Goal: Contribute content: Add original content to the website for others to see

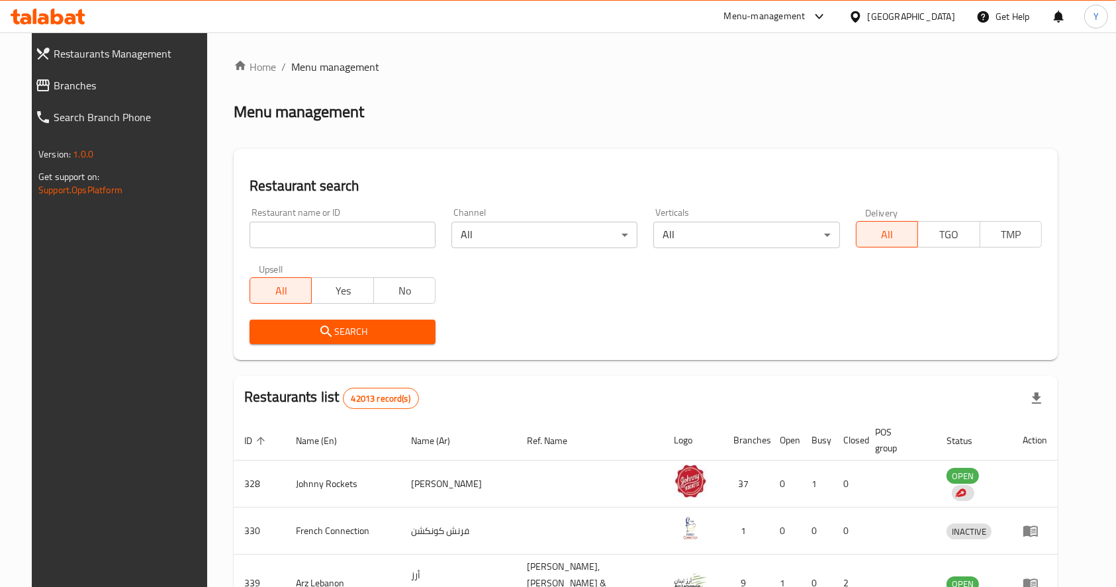
click at [336, 228] on input "search" at bounding box center [343, 235] width 186 height 26
type input "ravi"
click button "Search" at bounding box center [343, 332] width 186 height 24
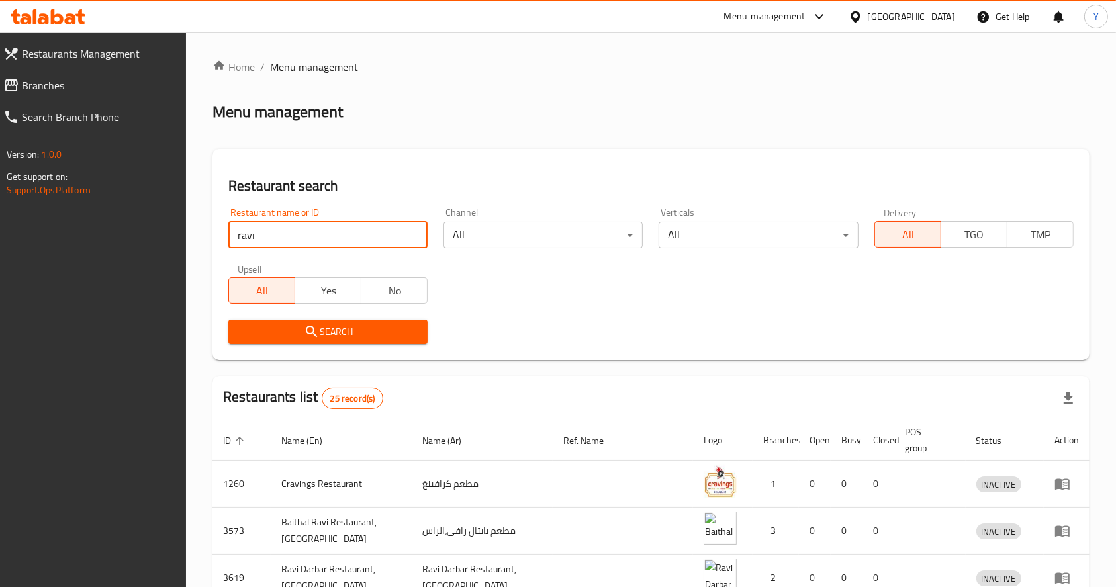
scroll to position [409, 0]
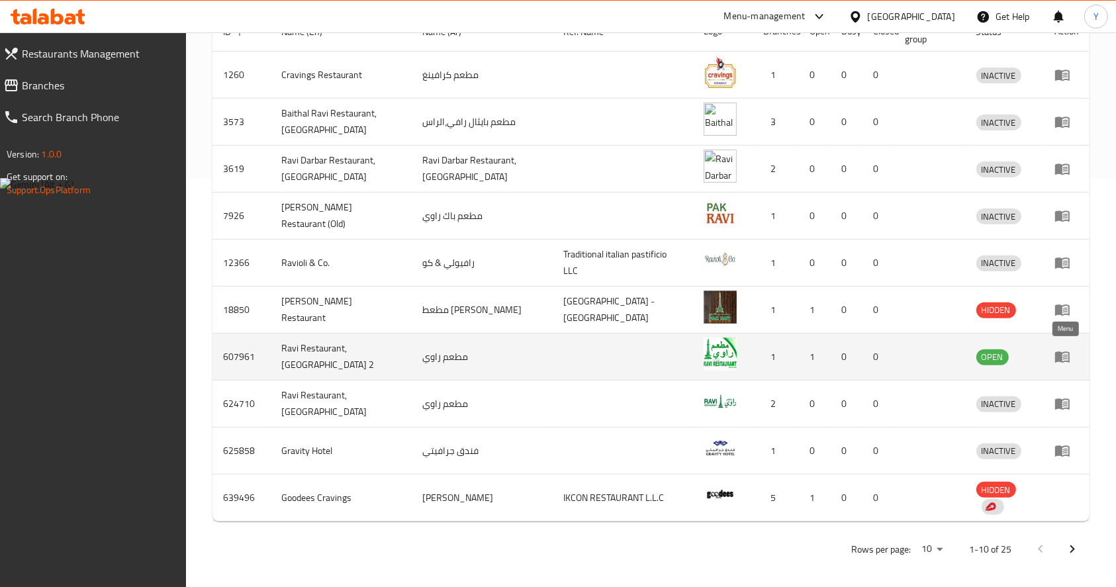
click at [1068, 352] on icon "enhanced table" at bounding box center [1063, 357] width 16 height 16
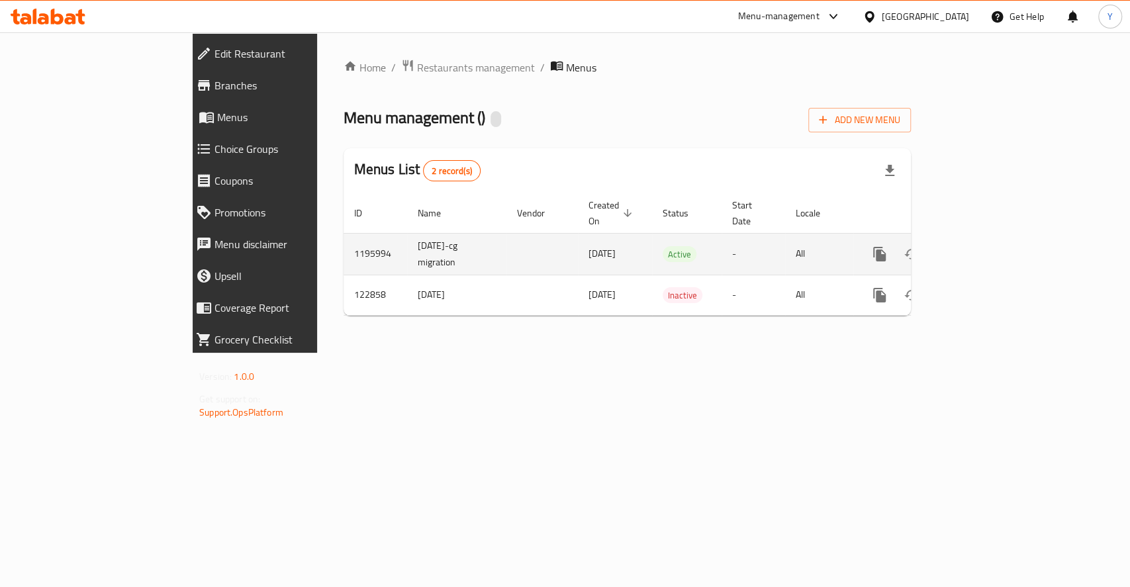
click at [991, 238] on div "enhanced table" at bounding box center [927, 254] width 127 height 32
click at [983, 246] on icon "enhanced table" at bounding box center [975, 254] width 16 height 16
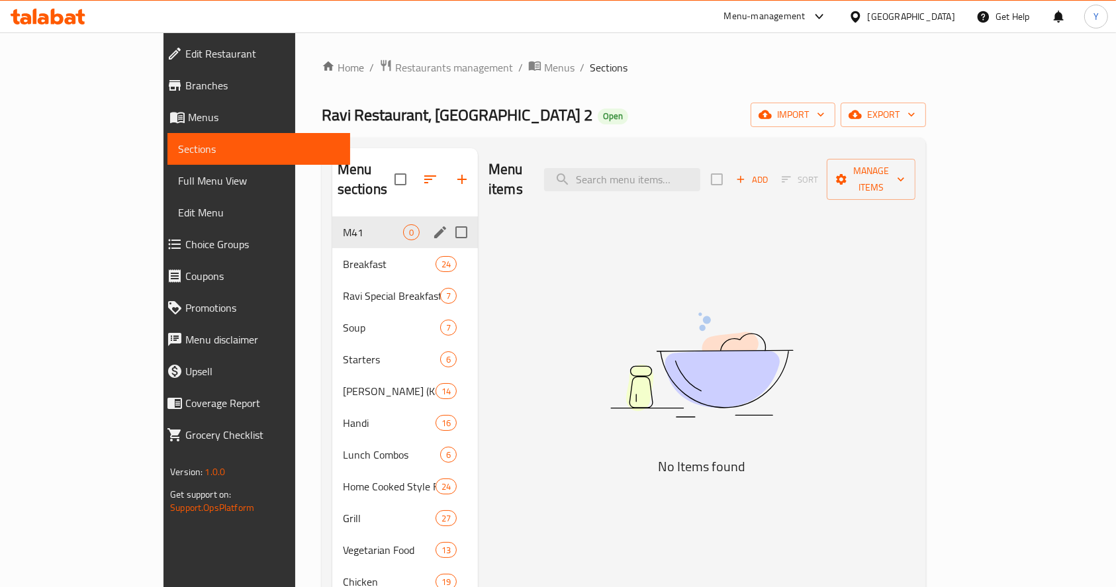
click at [404, 226] on span "0" at bounding box center [411, 232] width 15 height 13
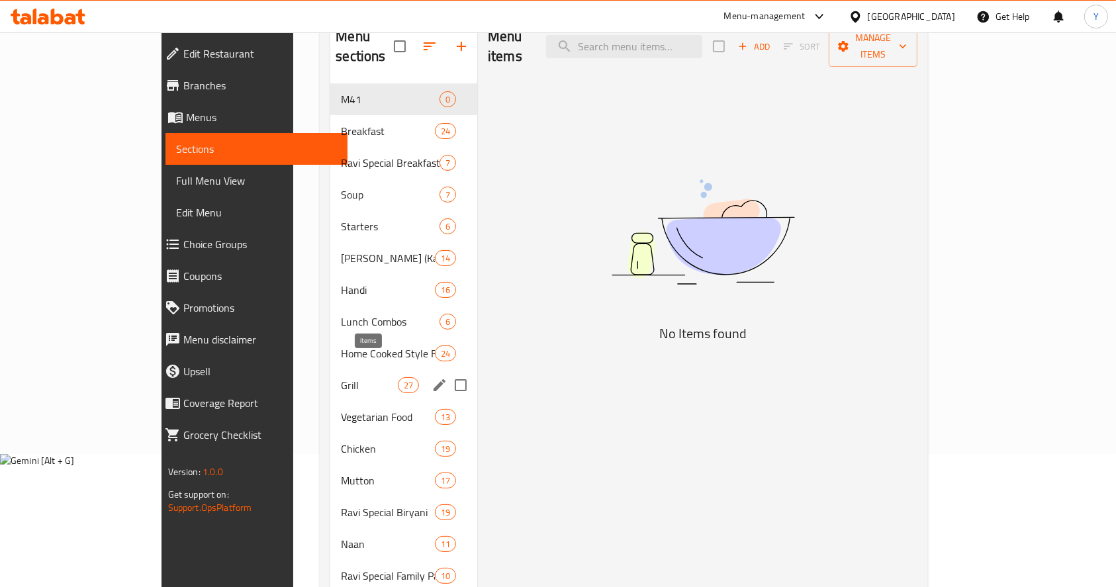
scroll to position [134, 0]
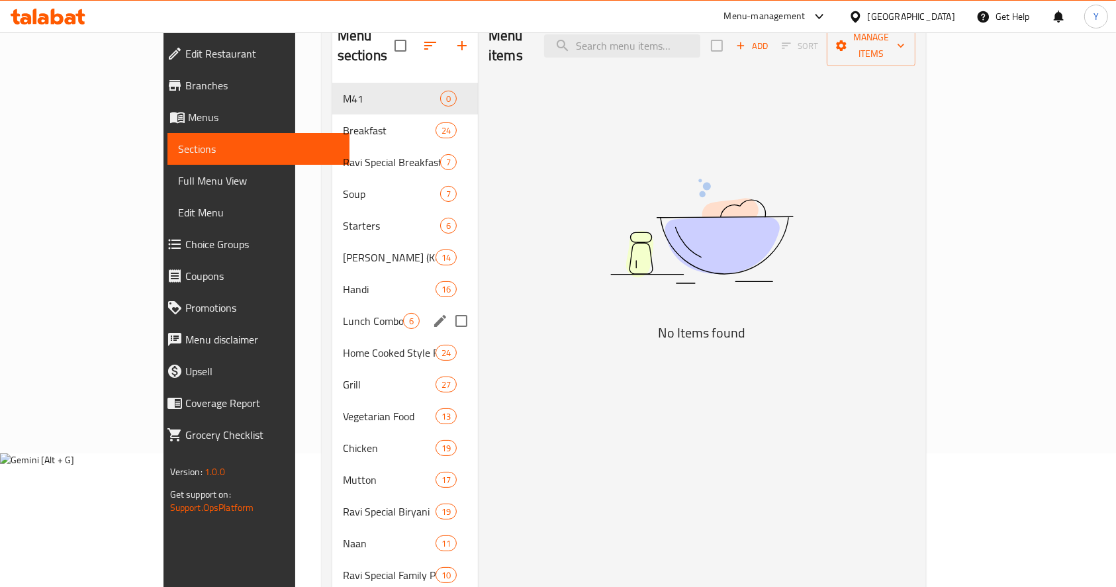
click at [343, 313] on span "Lunch Combos" at bounding box center [373, 321] width 60 height 16
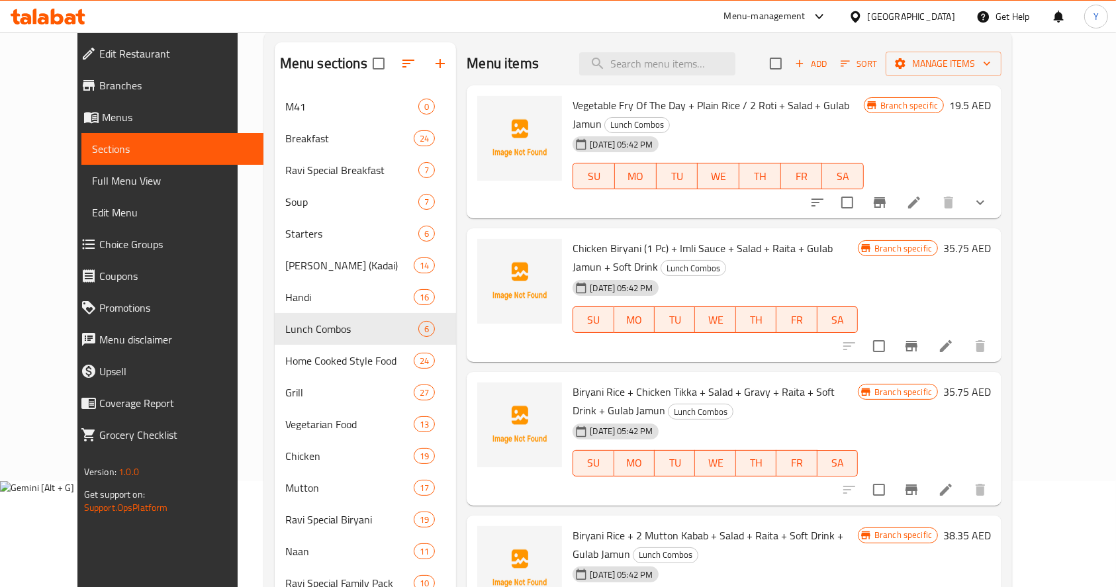
scroll to position [103, 0]
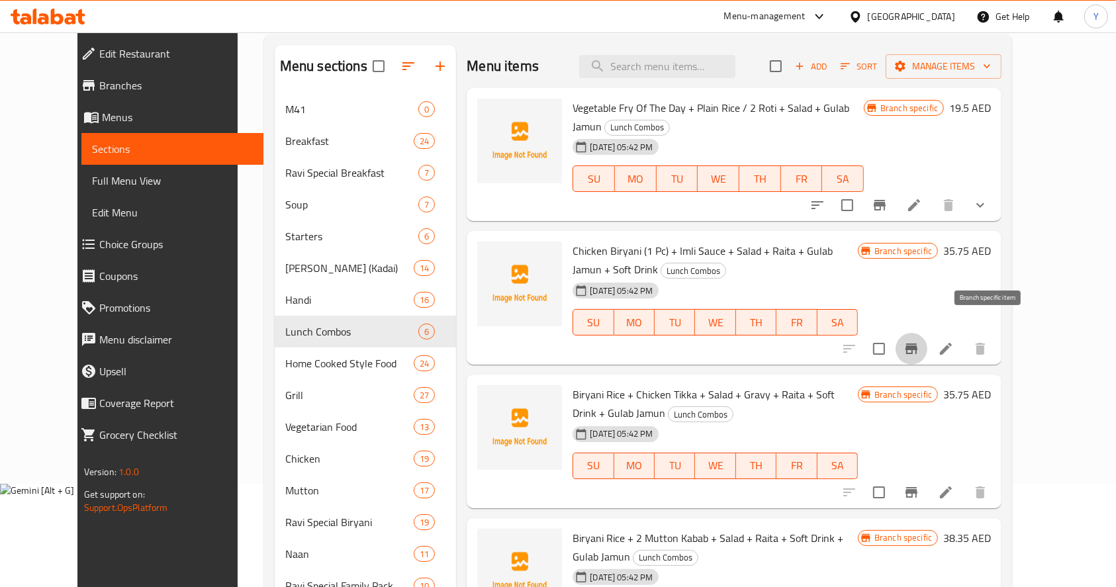
click at [918, 344] on icon "Branch-specific-item" at bounding box center [912, 349] width 12 height 11
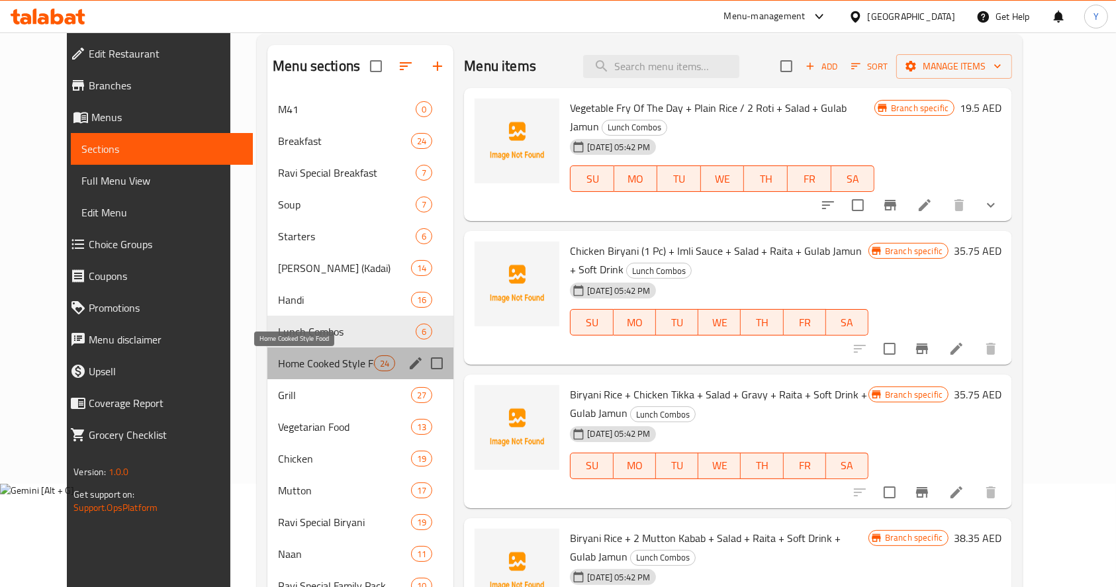
click at [308, 358] on span "Home Cooked Style Food" at bounding box center [326, 364] width 96 height 16
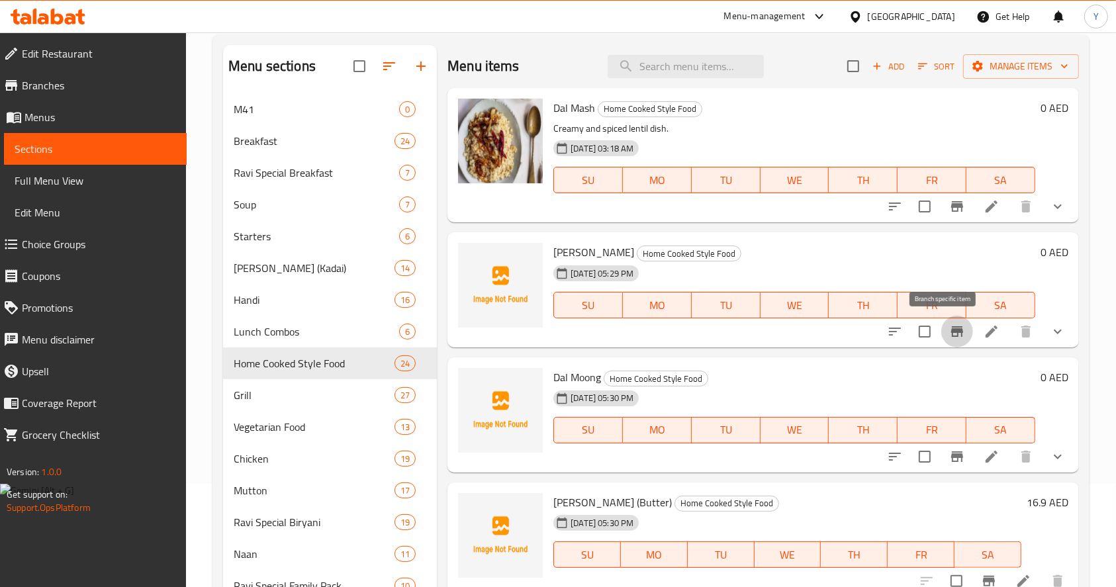
click at [951, 331] on icon "Branch-specific-item" at bounding box center [957, 331] width 12 height 11
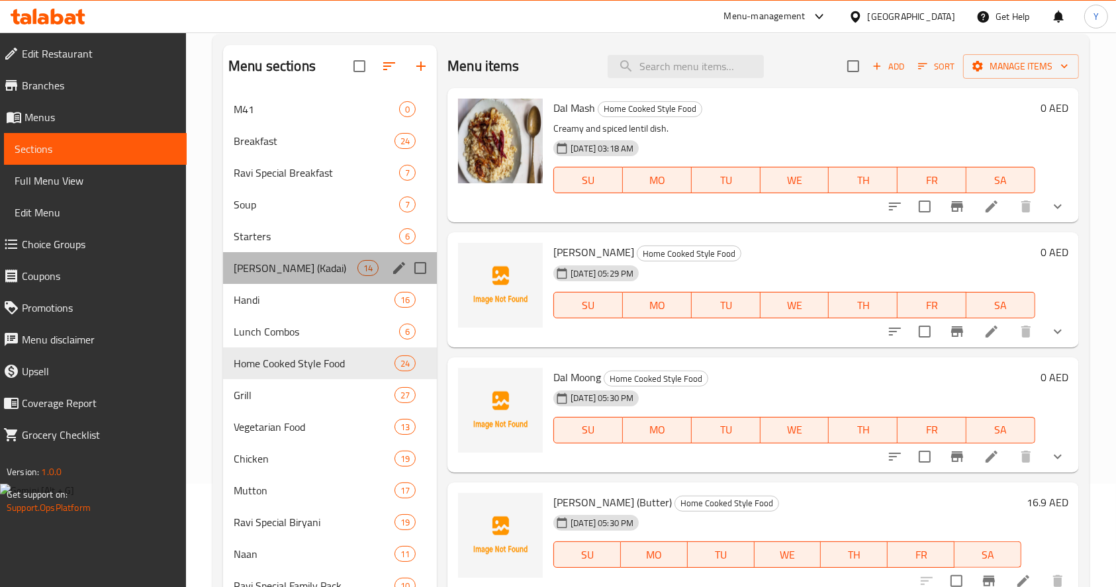
click at [356, 277] on div "[PERSON_NAME] (Kadai) 14" at bounding box center [330, 268] width 214 height 32
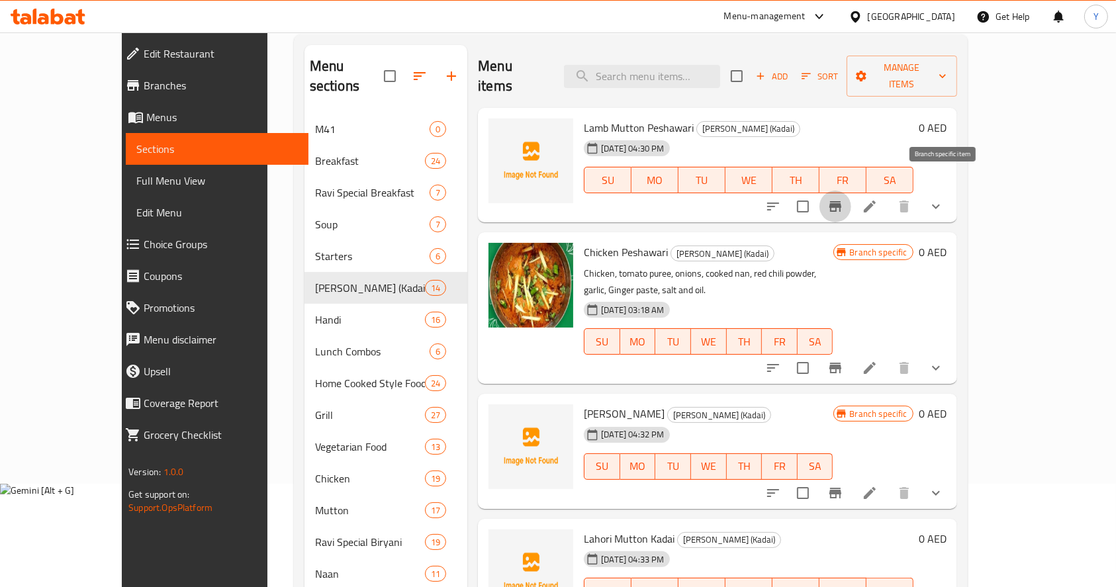
click at [851, 191] on button "Branch-specific-item" at bounding box center [836, 207] width 32 height 32
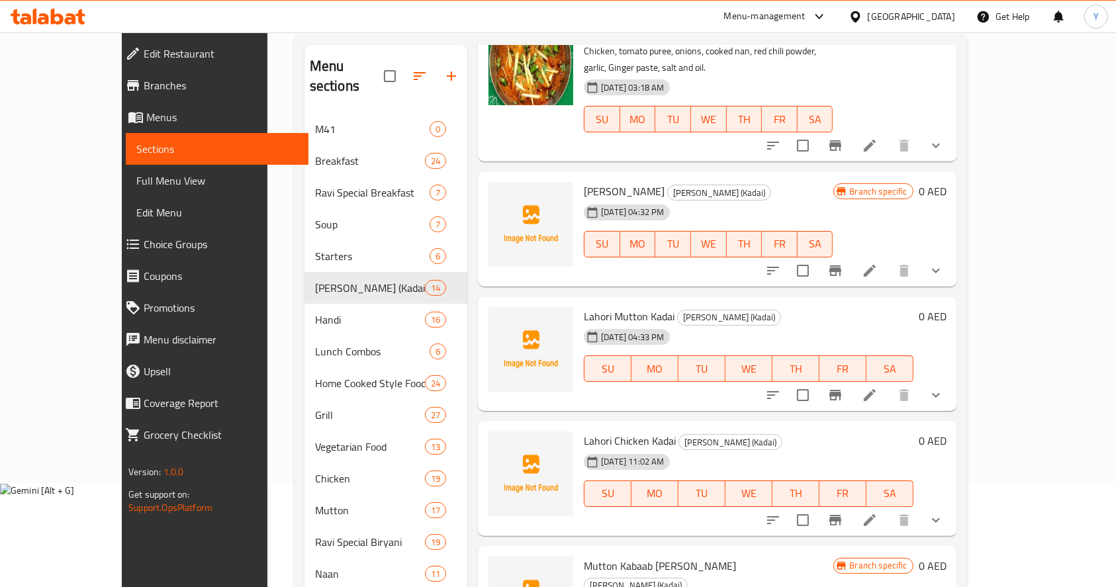
scroll to position [227, 0]
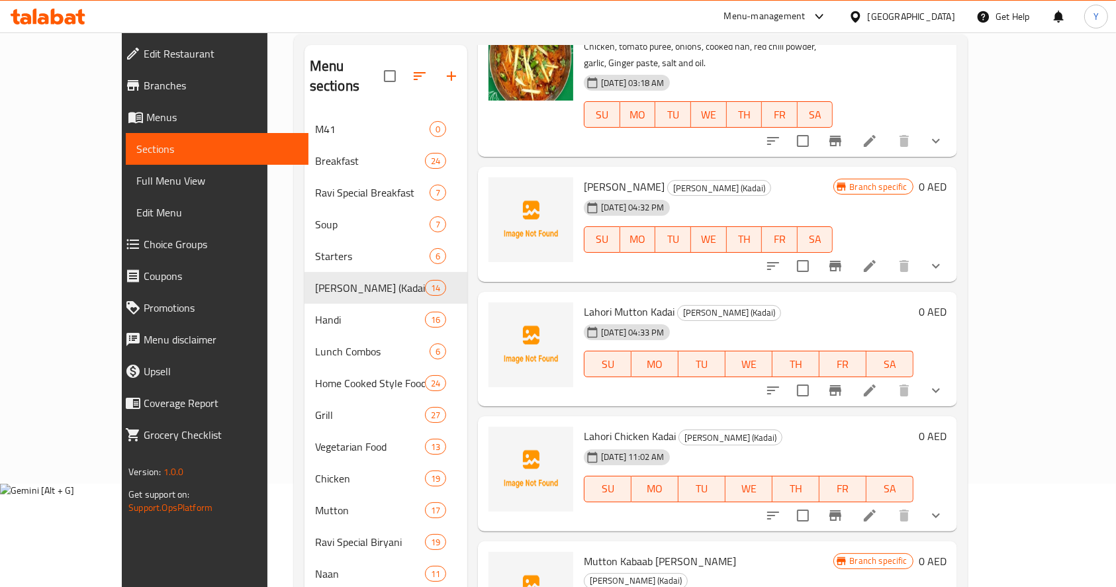
click at [842, 261] on icon "Branch-specific-item" at bounding box center [836, 266] width 12 height 11
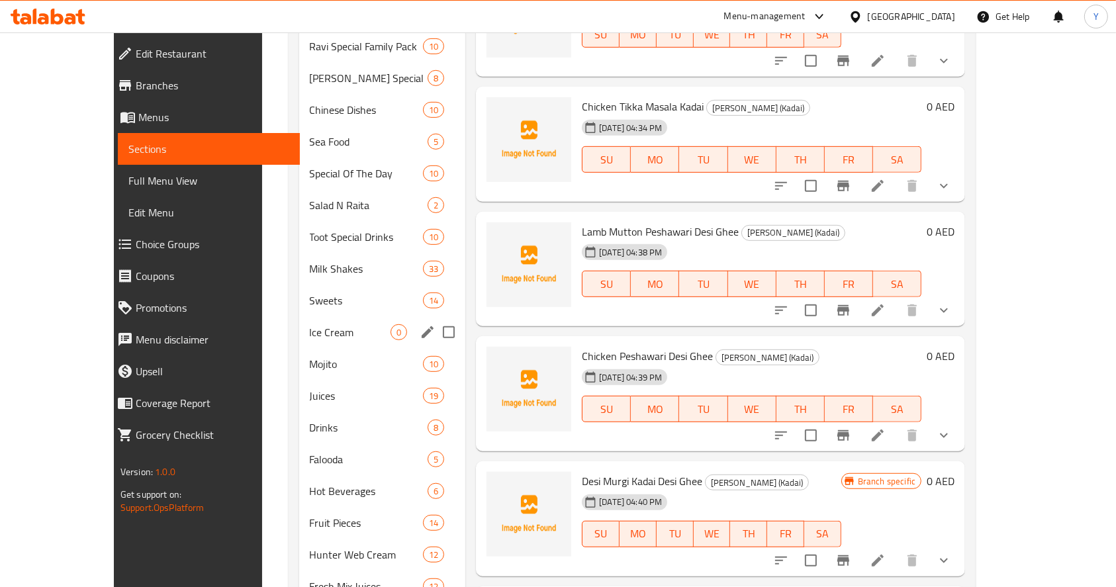
scroll to position [667, 0]
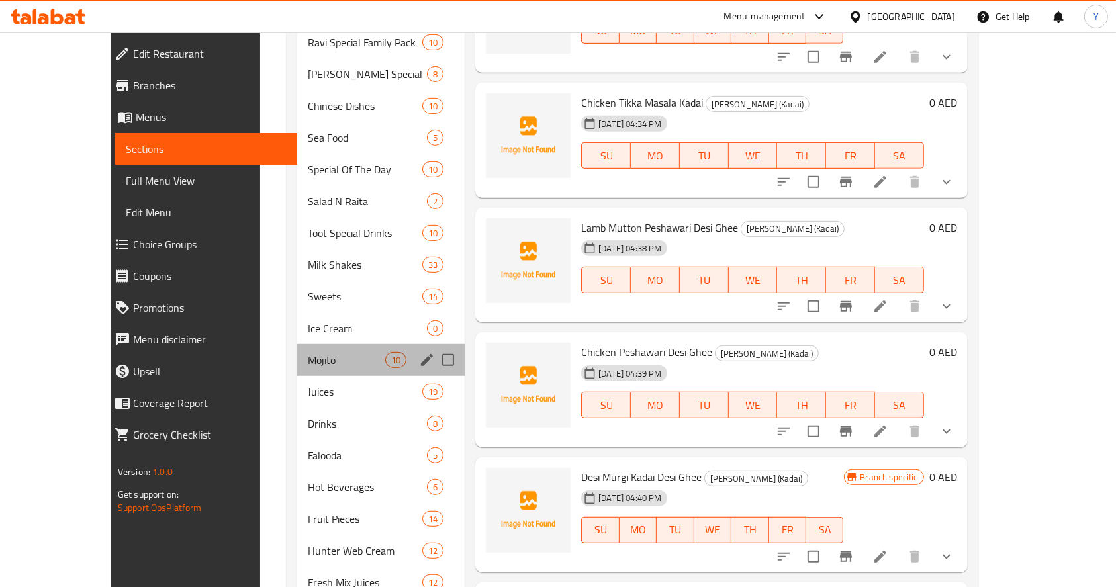
click at [350, 344] on div "Mojito 10" at bounding box center [381, 360] width 168 height 32
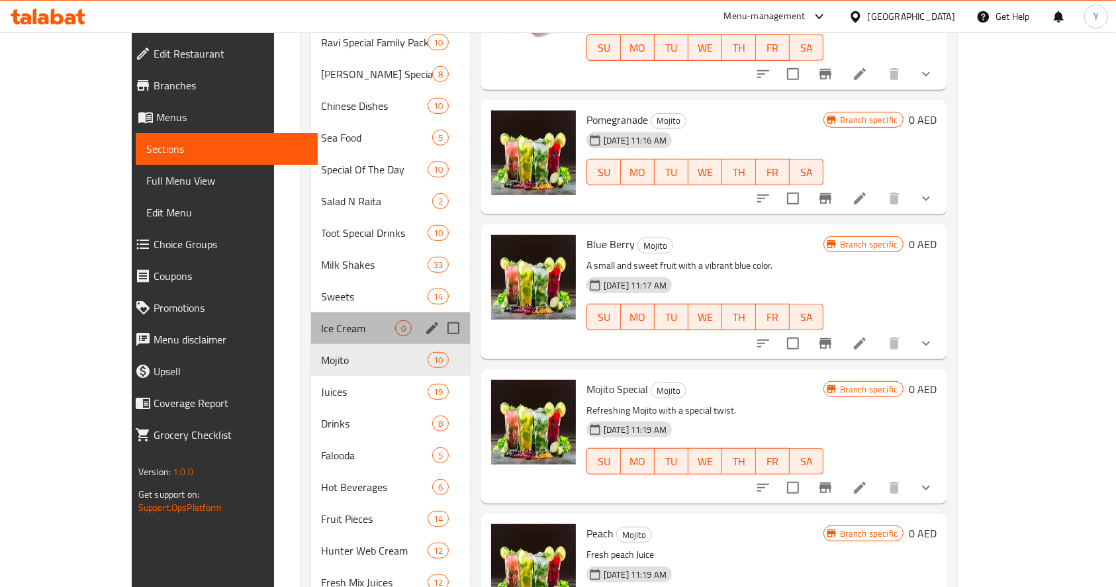
click at [326, 313] on div "Ice Cream 0" at bounding box center [390, 329] width 159 height 32
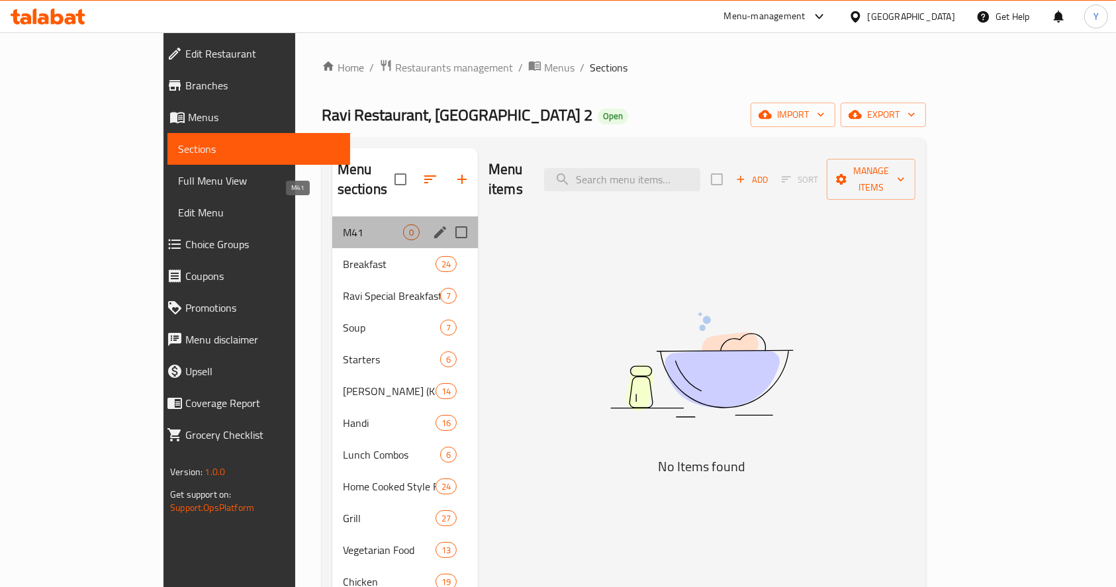
click at [343, 224] on span "M41" at bounding box center [373, 232] width 60 height 16
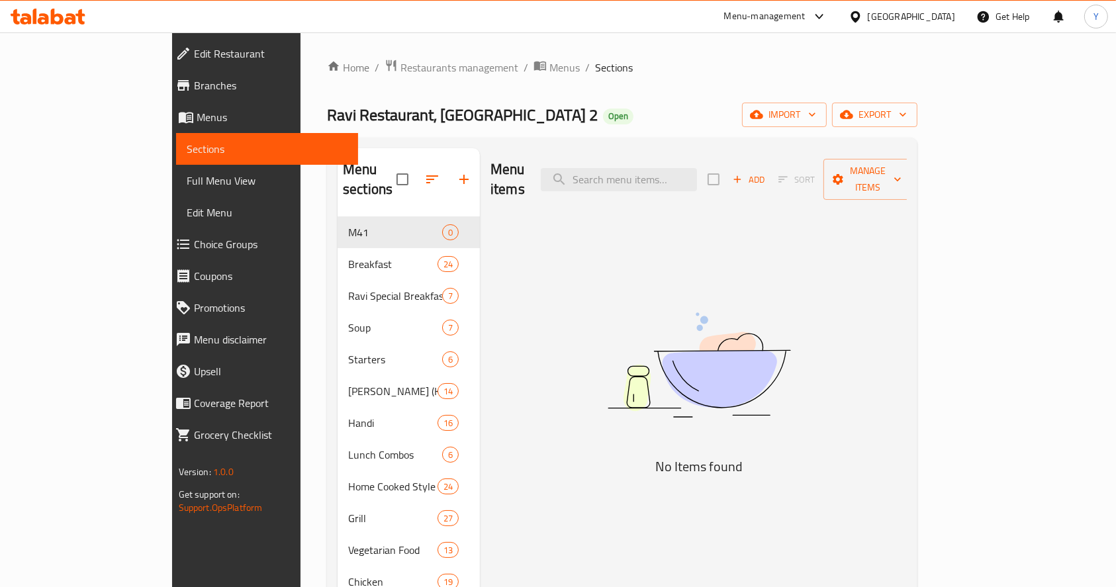
click at [767, 172] on span "Add" at bounding box center [749, 179] width 36 height 15
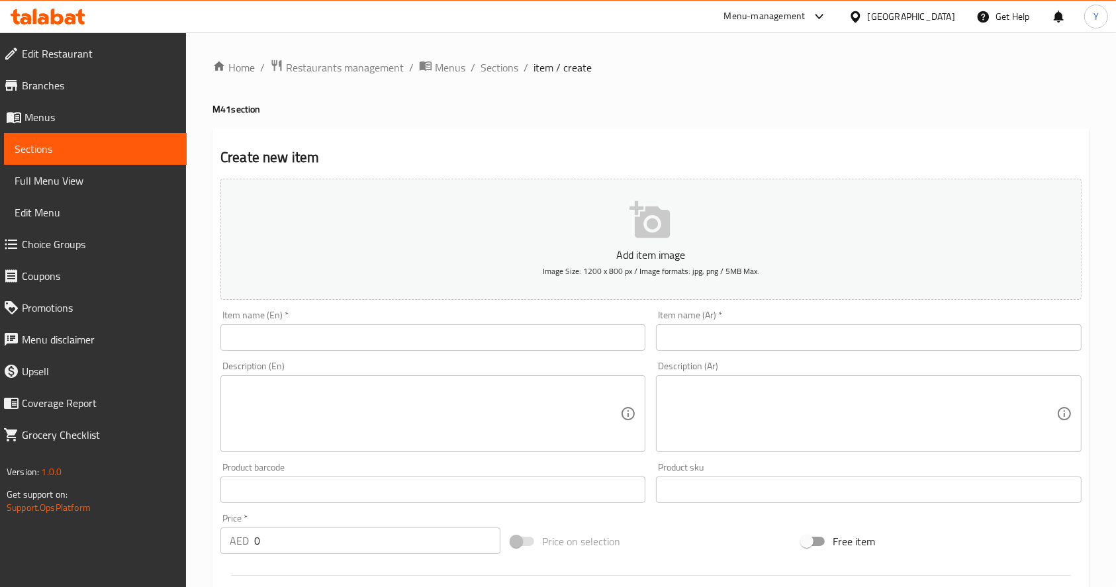
click at [465, 348] on input "text" at bounding box center [432, 337] width 425 height 26
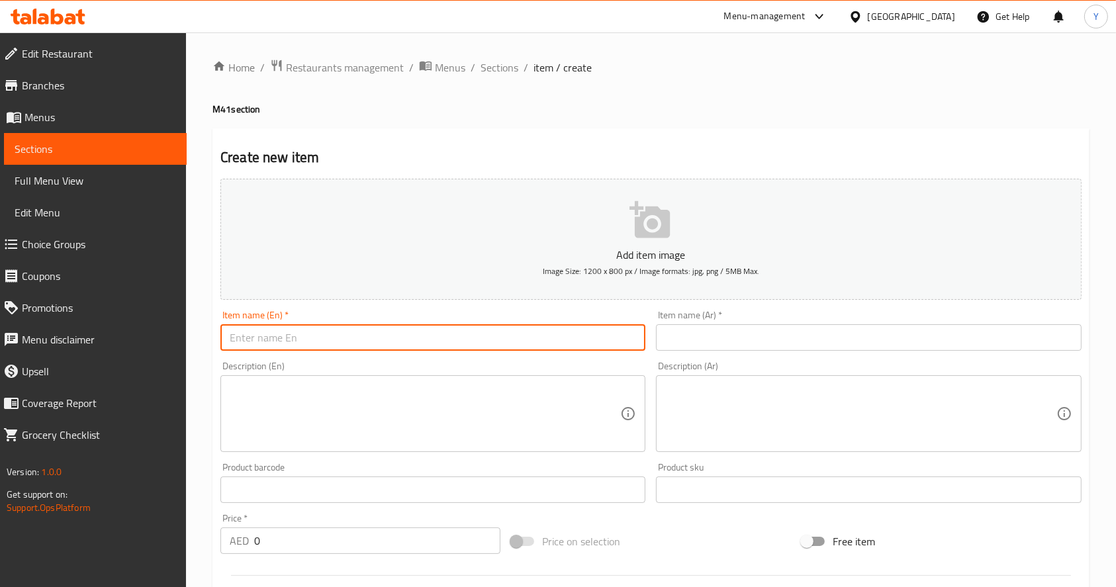
paste input "[PERSON_NAME] set (Chana+2puri+halwa)-"
drag, startPoint x: 465, startPoint y: 348, endPoint x: 292, endPoint y: 342, distance: 172.9
click at [292, 342] on input "[PERSON_NAME] set (Chana+2puri+halwa)" at bounding box center [432, 337] width 425 height 26
type input "[PERSON_NAME] set"
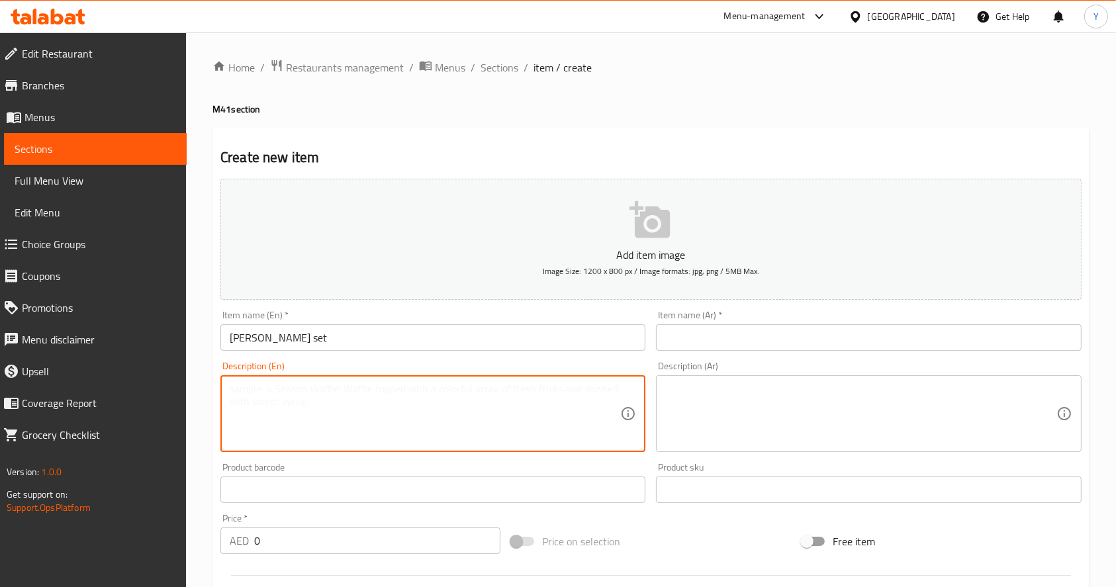
click at [301, 391] on textarea at bounding box center [425, 414] width 391 height 63
paste textarea "(Chana+2puri+halwa)"
click at [233, 390] on textarea "(Chana+2puri+halwa)" at bounding box center [425, 414] width 391 height 63
type textarea "Chana + 2 Puri + Halwa"
click at [267, 345] on input "[PERSON_NAME] set" at bounding box center [432, 337] width 425 height 26
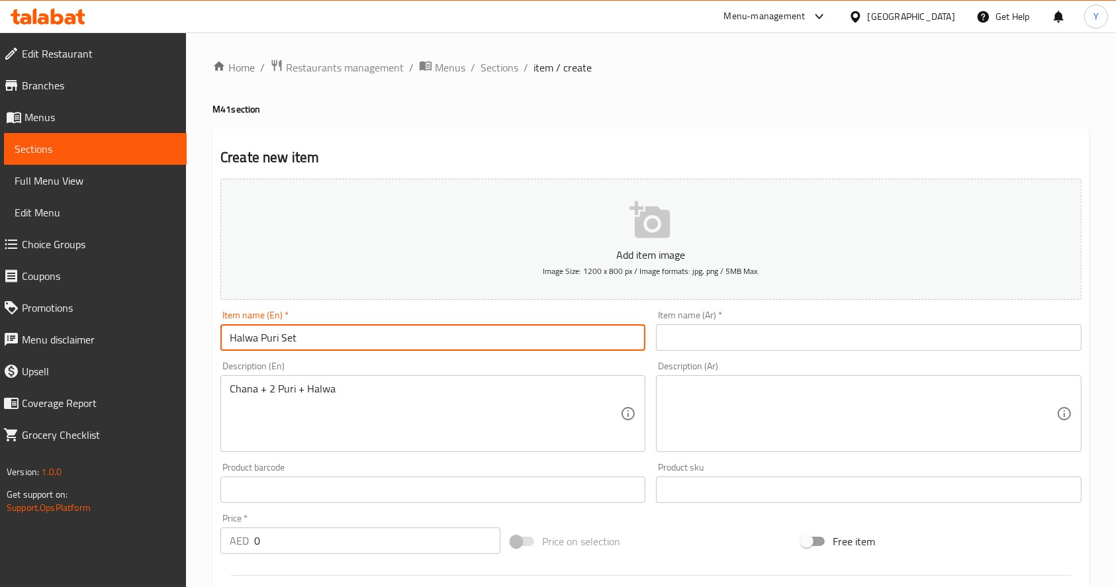
type input "Halwa Puri Set"
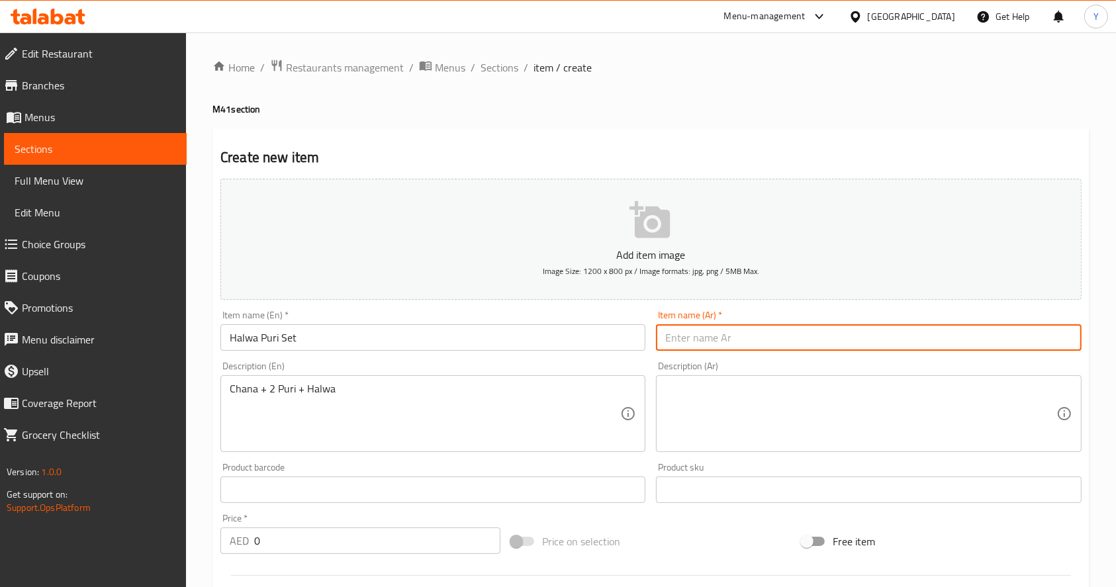
click at [707, 341] on input "text" at bounding box center [868, 337] width 425 height 26
paste input "طقم حلوى وبوري"
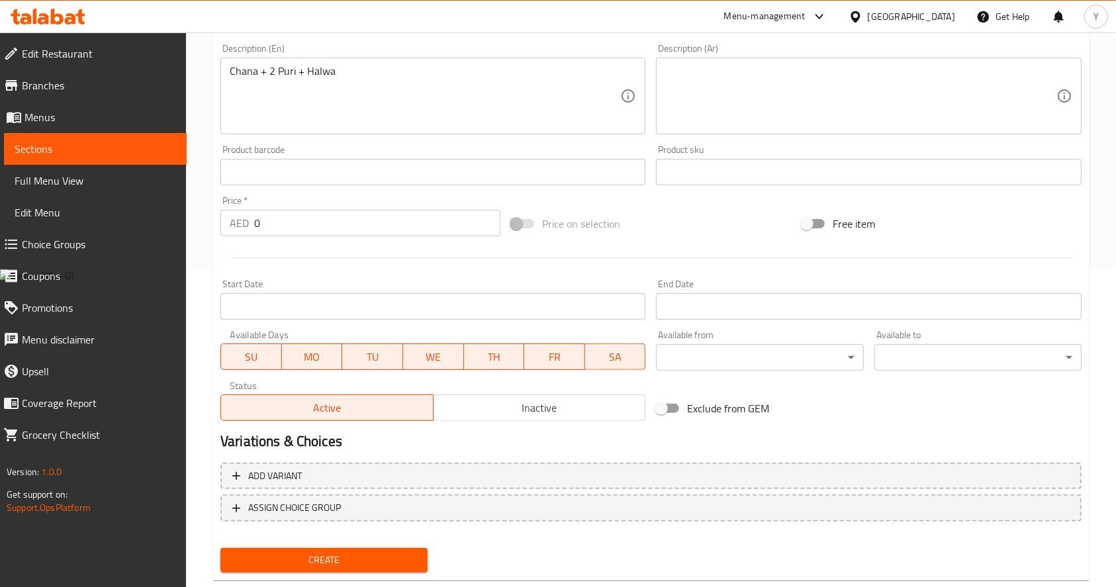
scroll to position [348, 0]
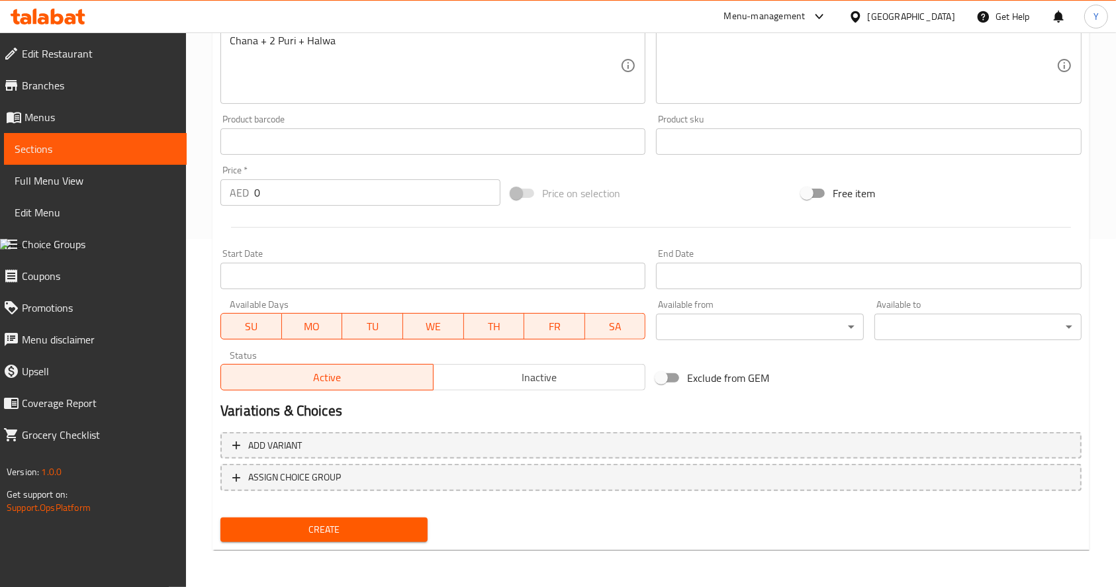
type input "طقم حلوى وبوري"
click at [266, 213] on div at bounding box center [651, 227] width 872 height 32
click at [268, 202] on input "0" at bounding box center [377, 192] width 246 height 26
type input "19"
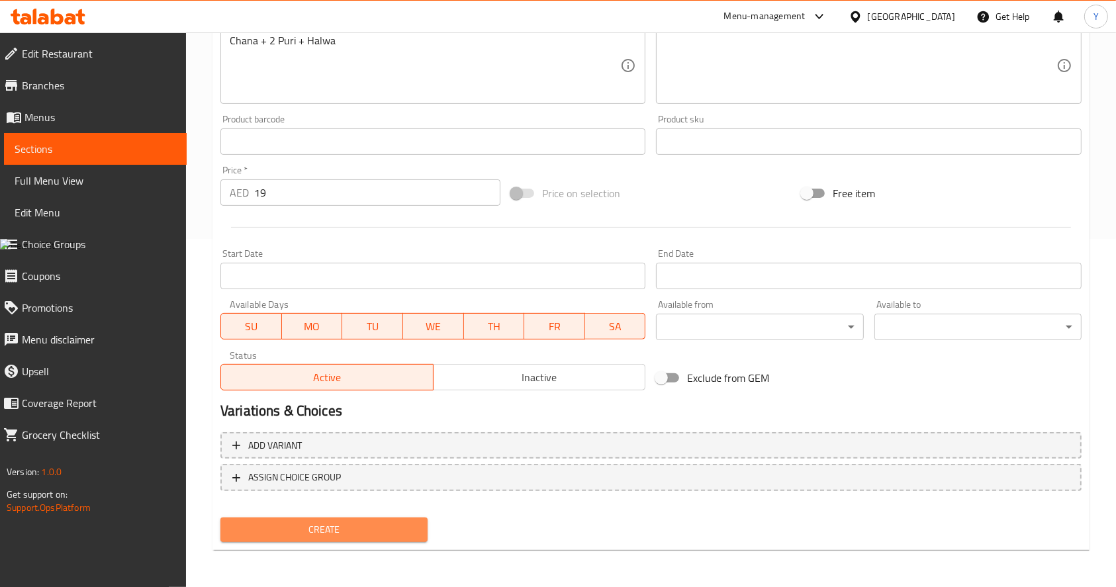
click at [360, 532] on span "Create" at bounding box center [324, 530] width 186 height 17
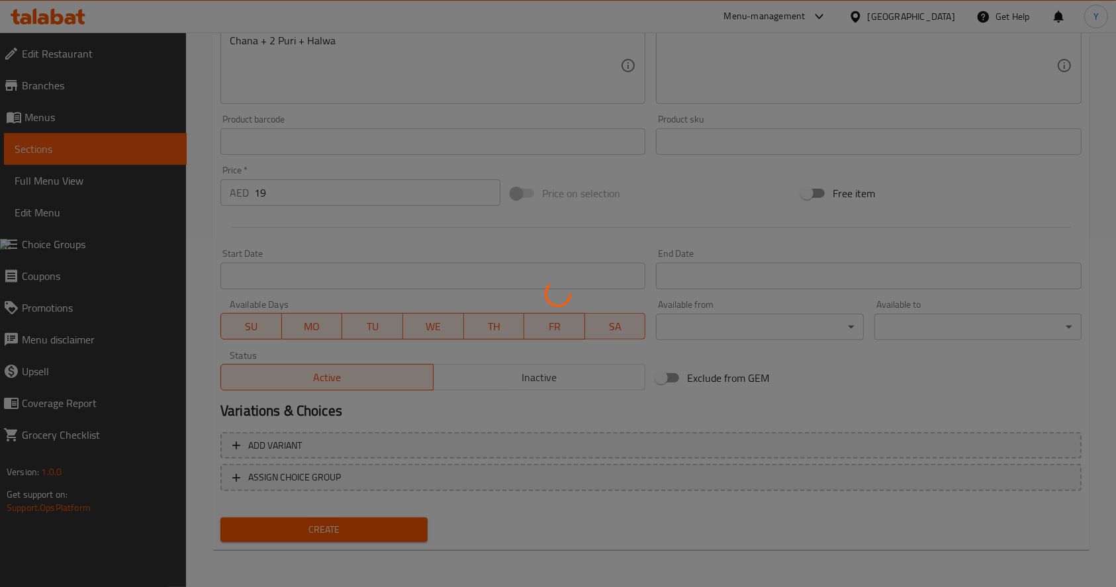
type input "0"
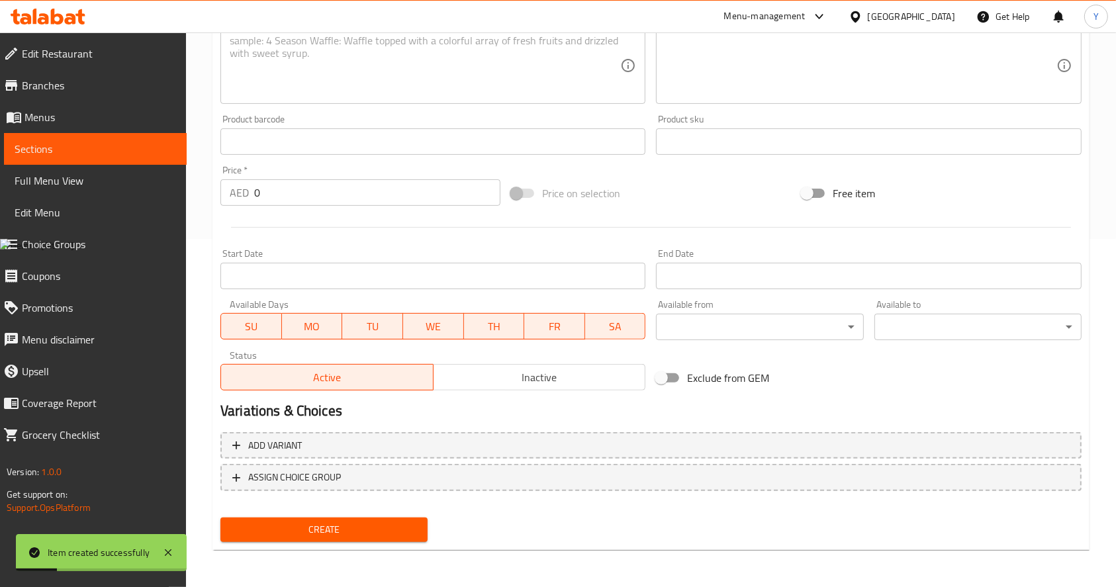
scroll to position [0, 0]
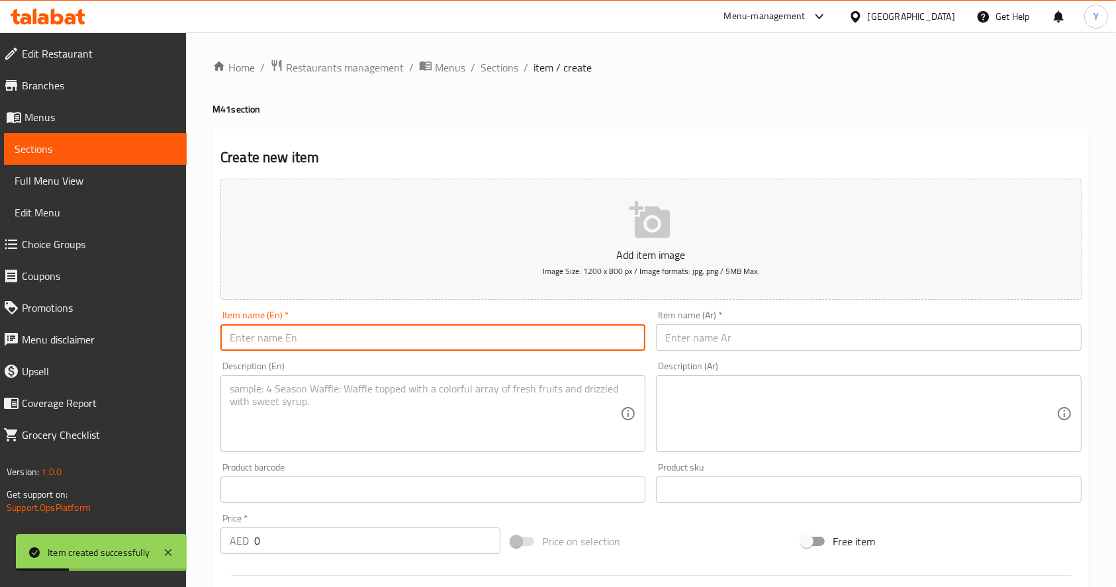
click at [326, 337] on input "text" at bounding box center [432, 337] width 425 height 26
paste input "Mini chicken biryani+ mirchi [PERSON_NAME] + raita -"
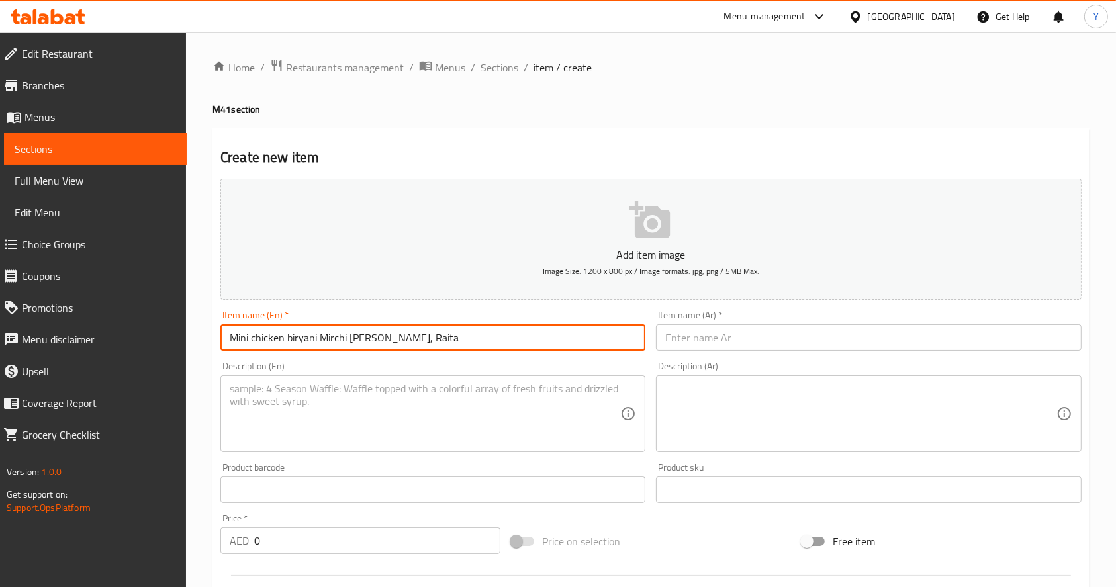
type input "Mini chicken biryani, Mirchi [PERSON_NAME], Raita"
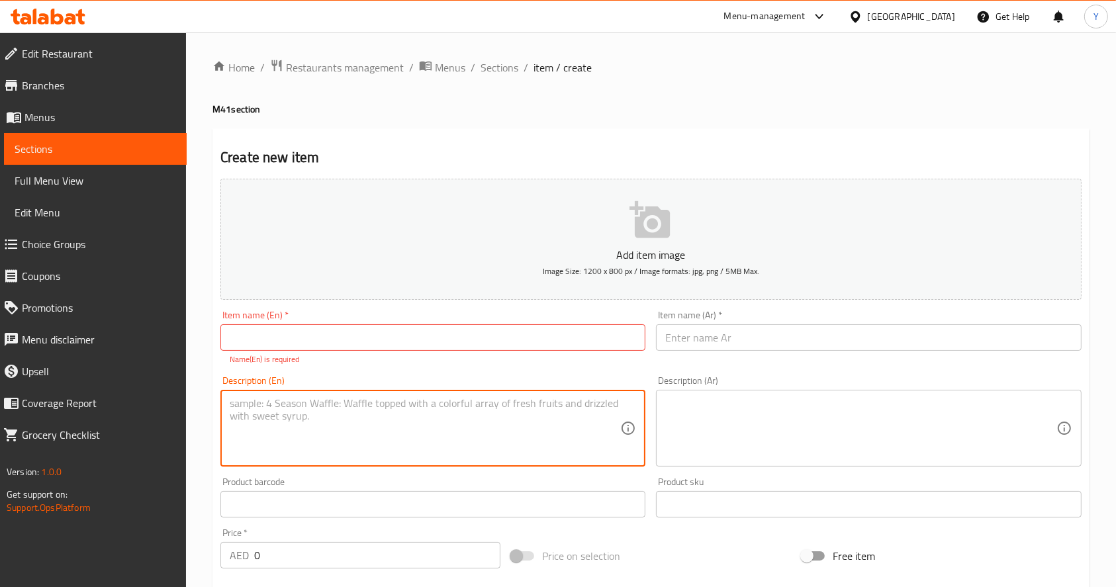
click at [324, 402] on textarea at bounding box center [425, 428] width 391 height 63
paste textarea "Mini chicken biryani, Mirchi [PERSON_NAME], Raita"
type textarea "Mini chicken biryani, Mirchi [PERSON_NAME], Raita"
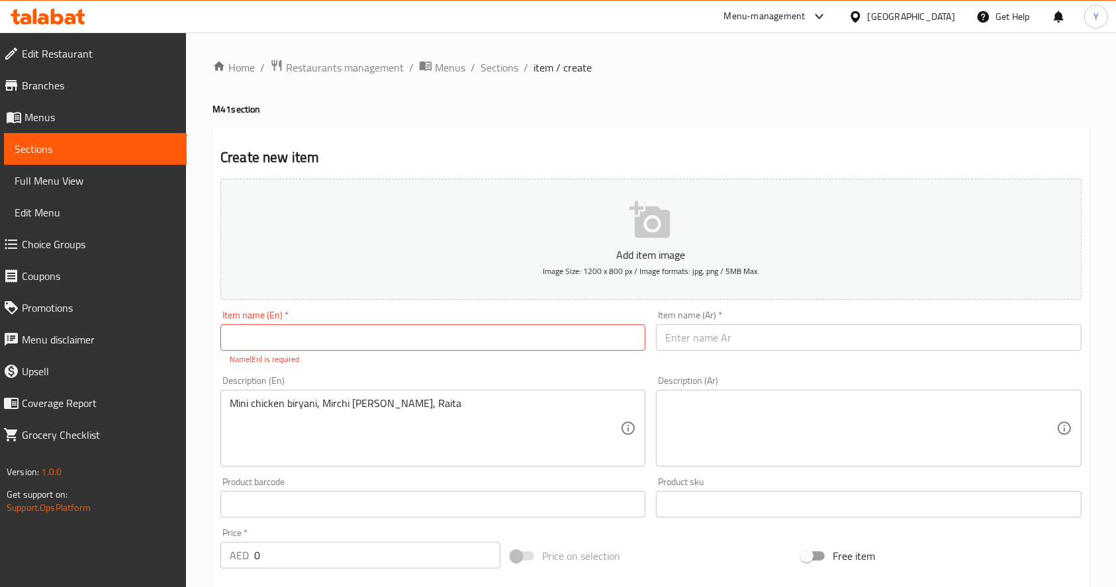
click at [314, 322] on div "Item name (En)   * Item name (En) * Name(En) is required" at bounding box center [432, 338] width 425 height 55
click at [299, 339] on input "text" at bounding box center [432, 337] width 425 height 26
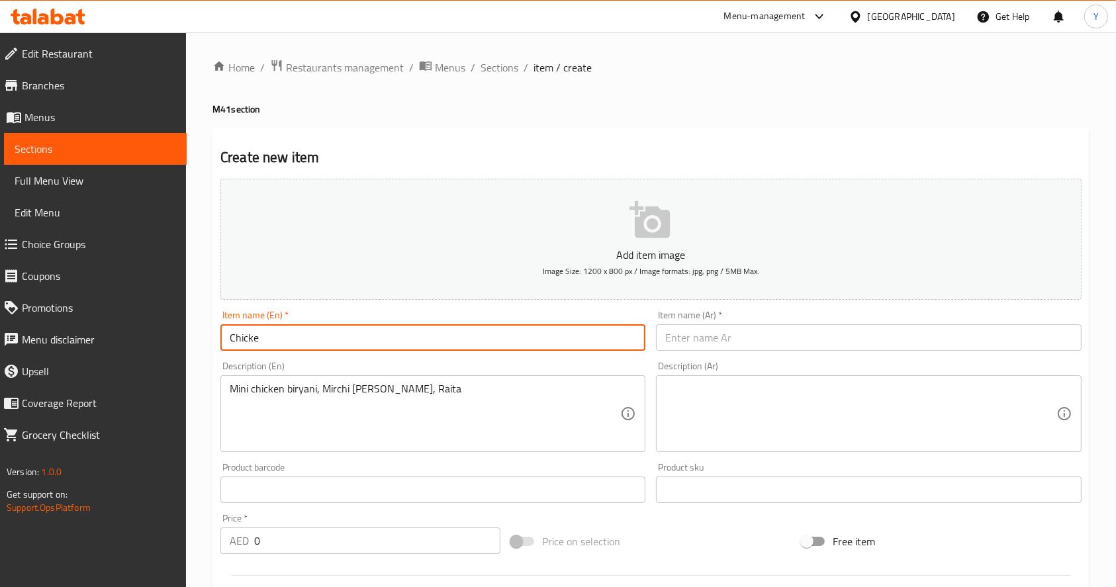
type input "Chicken"
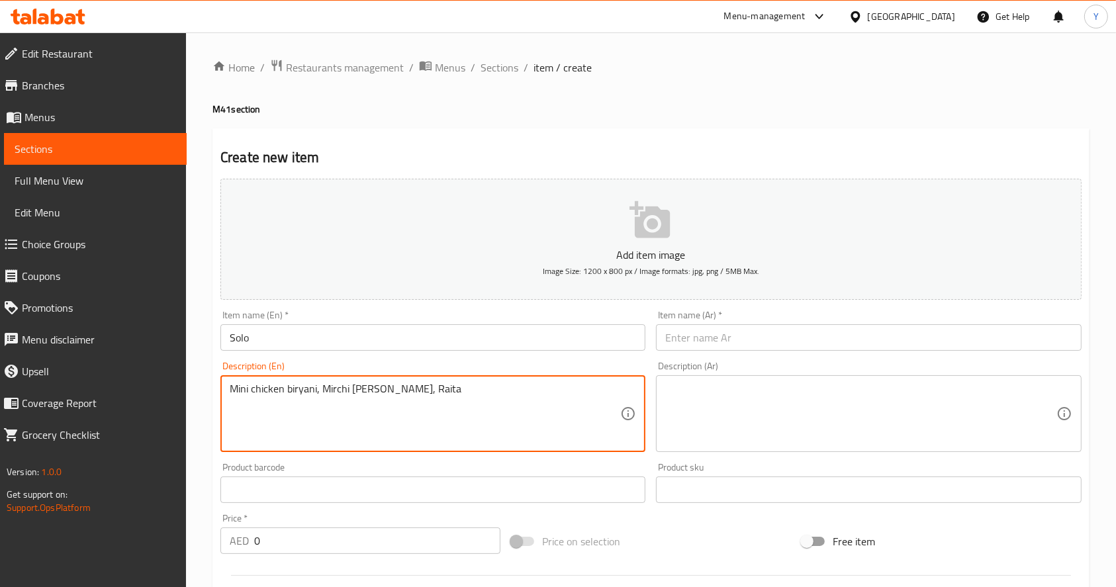
click at [323, 337] on input "Solo" at bounding box center [432, 337] width 425 height 26
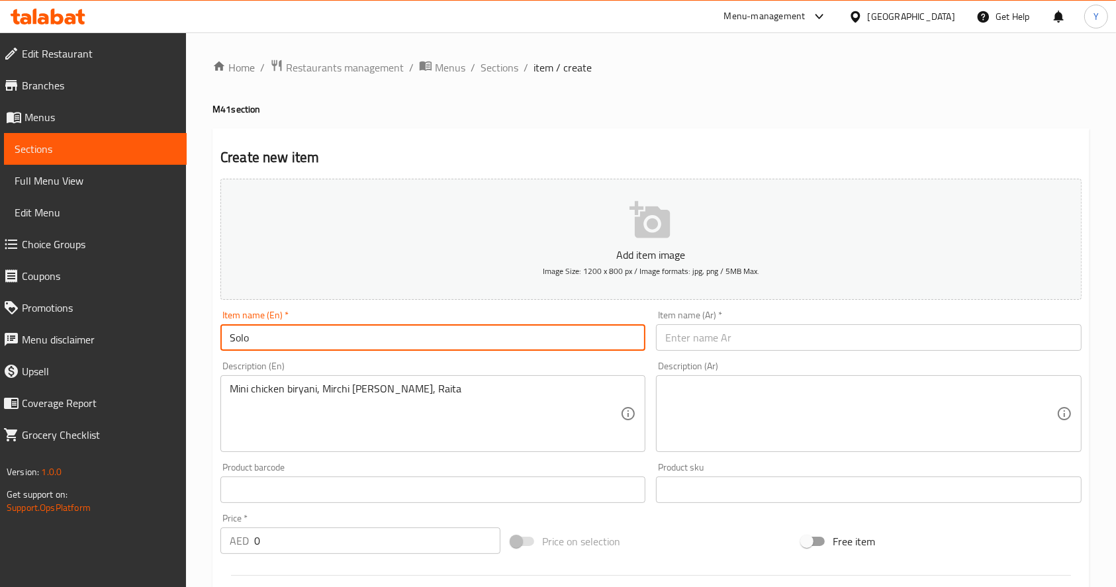
paste input "Mini chicken biryani, Mirchi [PERSON_NAME], Raita"
type input "Mini chicken biryani, Mirchi [PERSON_NAME], Raita Combo"
click at [675, 336] on input "text" at bounding box center [868, 337] width 425 height 26
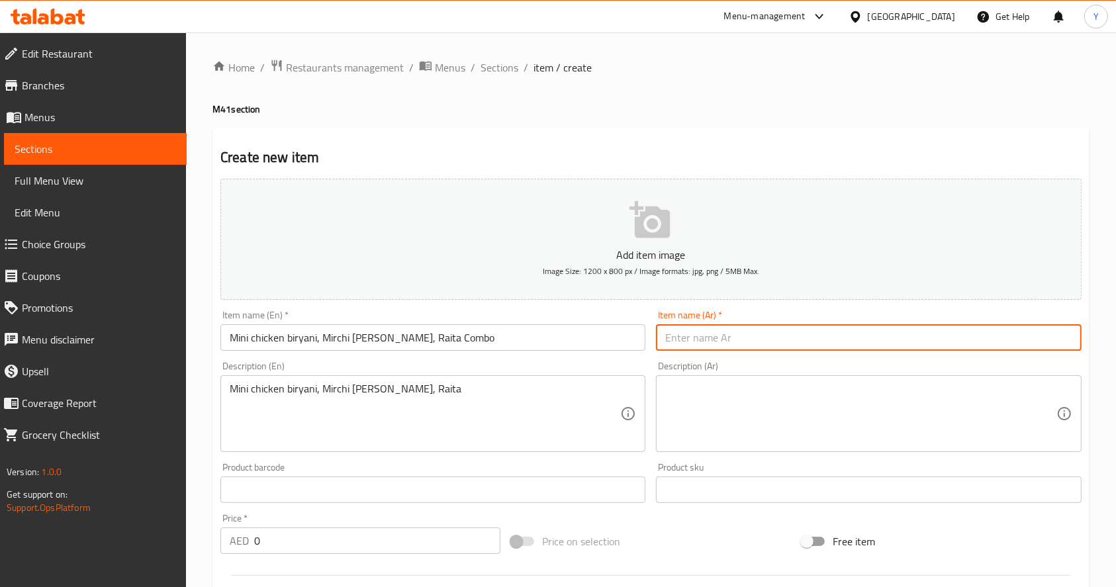
paste input "برياني دجاج صغير، [PERSON_NAME]، كومبو ريتا"
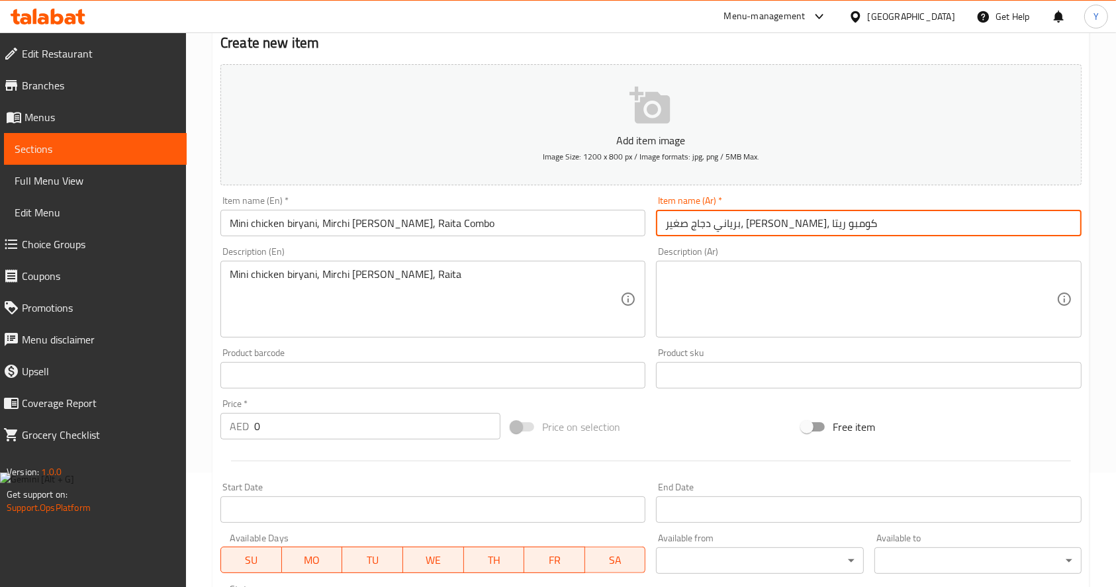
scroll to position [117, 0]
type input "برياني دجاج صغير، [PERSON_NAME]، كومبو ريتا"
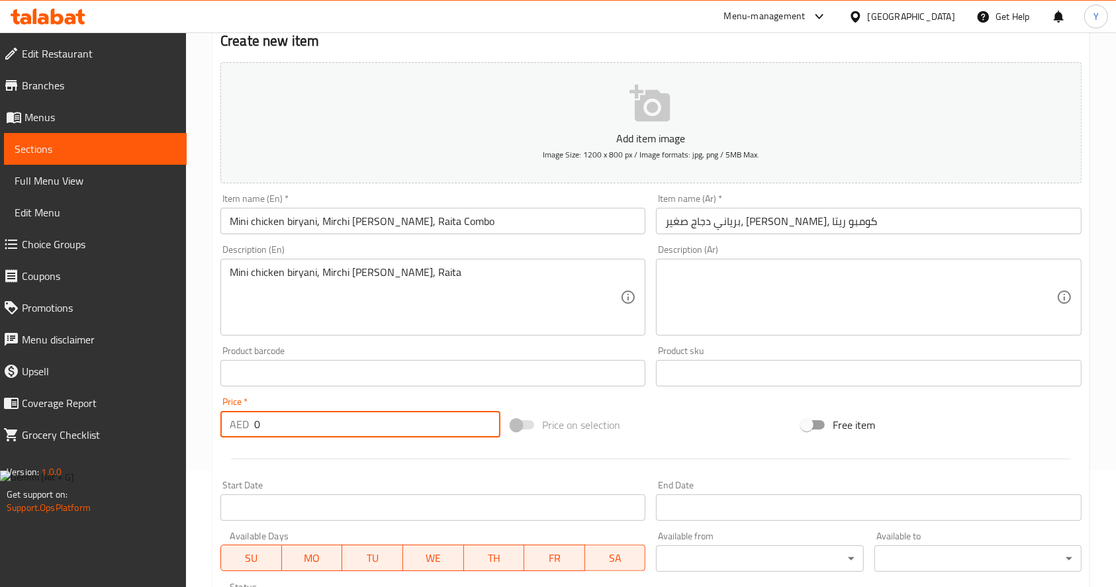
click at [368, 414] on input "0" at bounding box center [377, 424] width 246 height 26
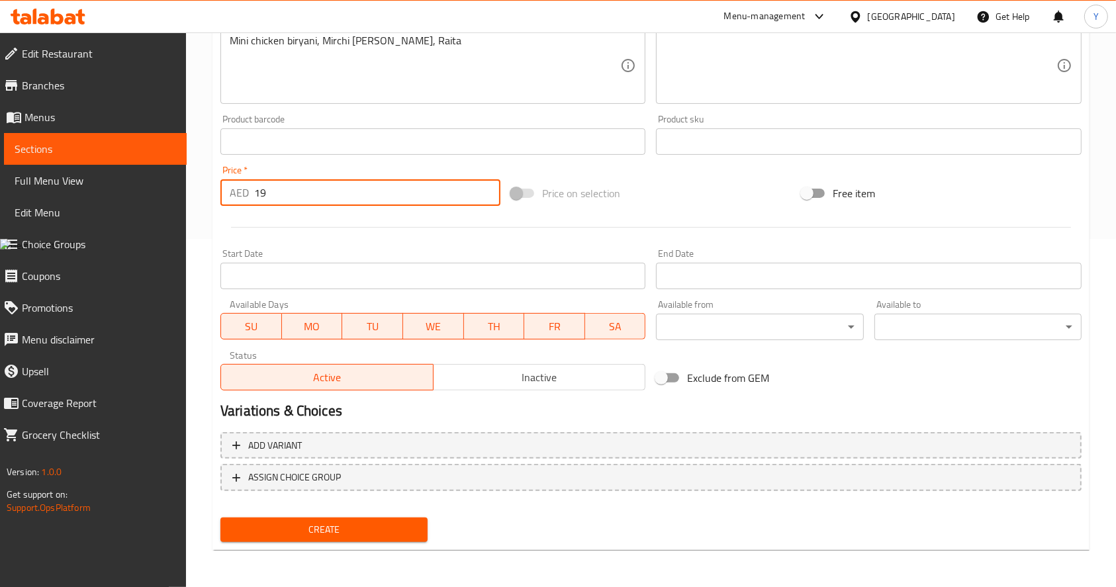
type input "19"
click at [375, 527] on span "Create" at bounding box center [324, 530] width 186 height 17
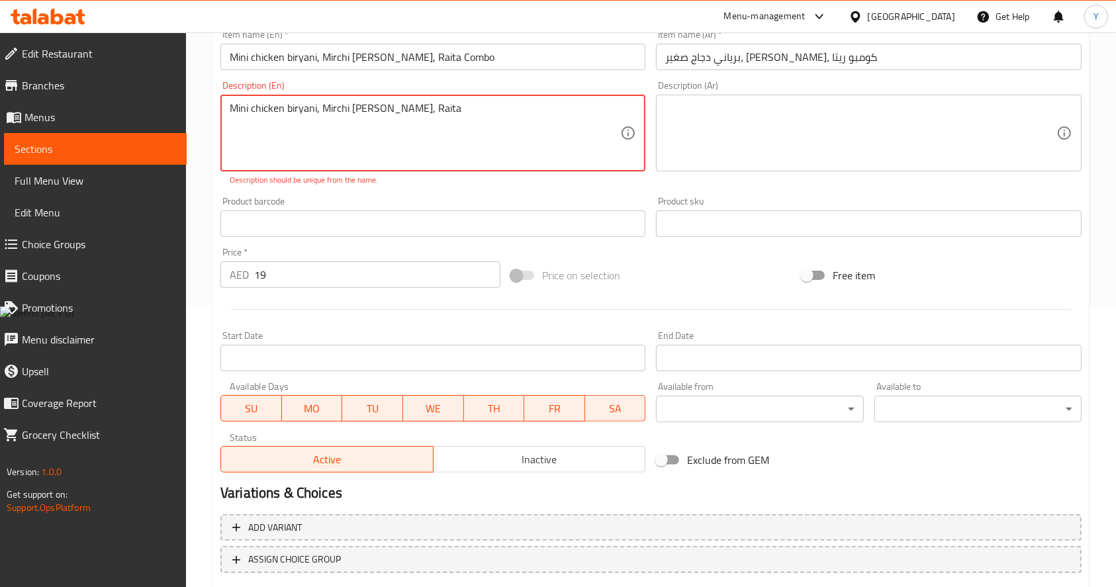
scroll to position [275, 0]
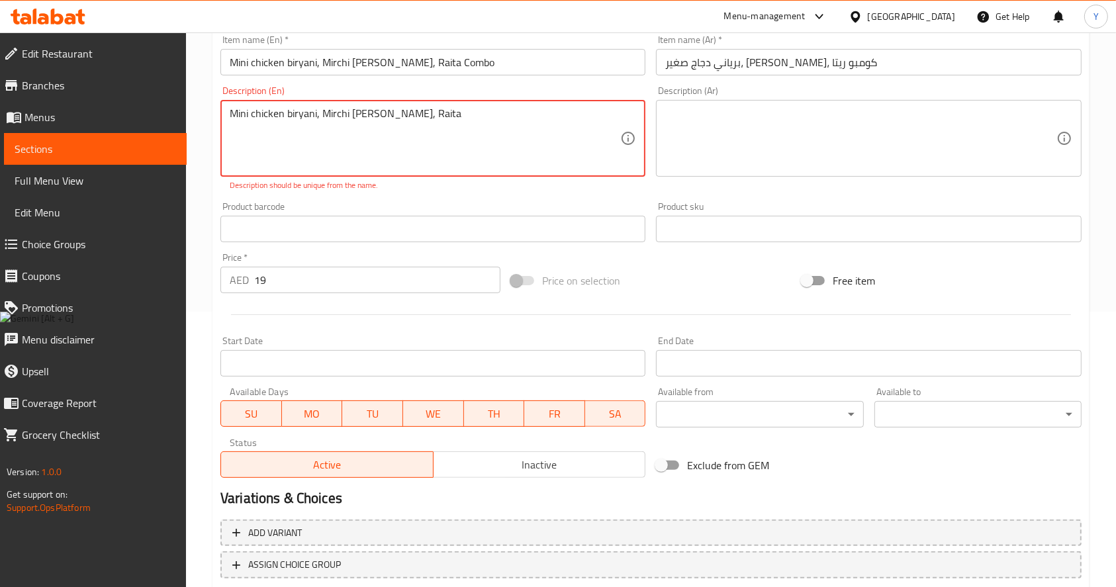
click at [284, 109] on textarea "Mini chicken biryani, Mirchi [PERSON_NAME], Raita" at bounding box center [425, 138] width 391 height 63
drag, startPoint x: 439, startPoint y: 113, endPoint x: 11, endPoint y: 89, distance: 429.1
click at [11, 89] on div "Edit Restaurant Branches Menus Sections Full Menu View Edit Menu Choice Groups …" at bounding box center [558, 216] width 1116 height 918
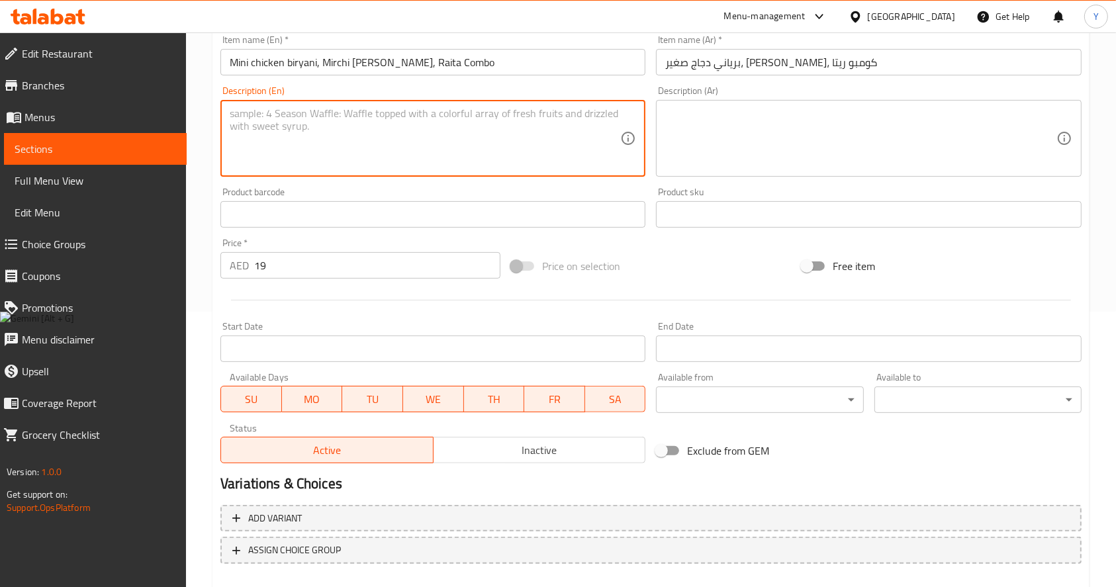
scroll to position [348, 0]
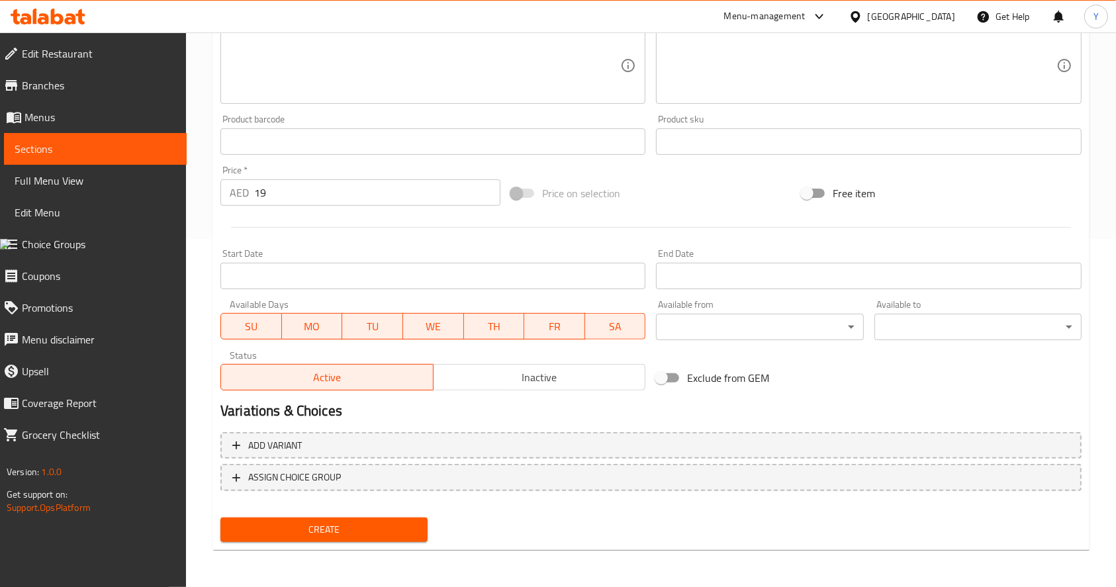
click at [321, 513] on div "Create" at bounding box center [324, 529] width 218 height 35
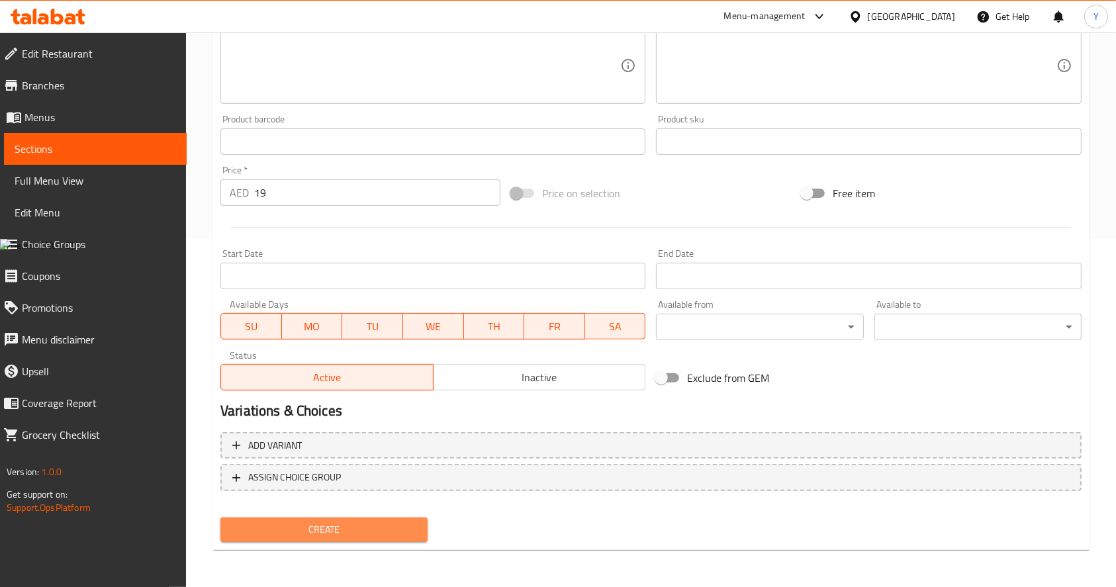
click at [323, 540] on button "Create" at bounding box center [323, 530] width 207 height 24
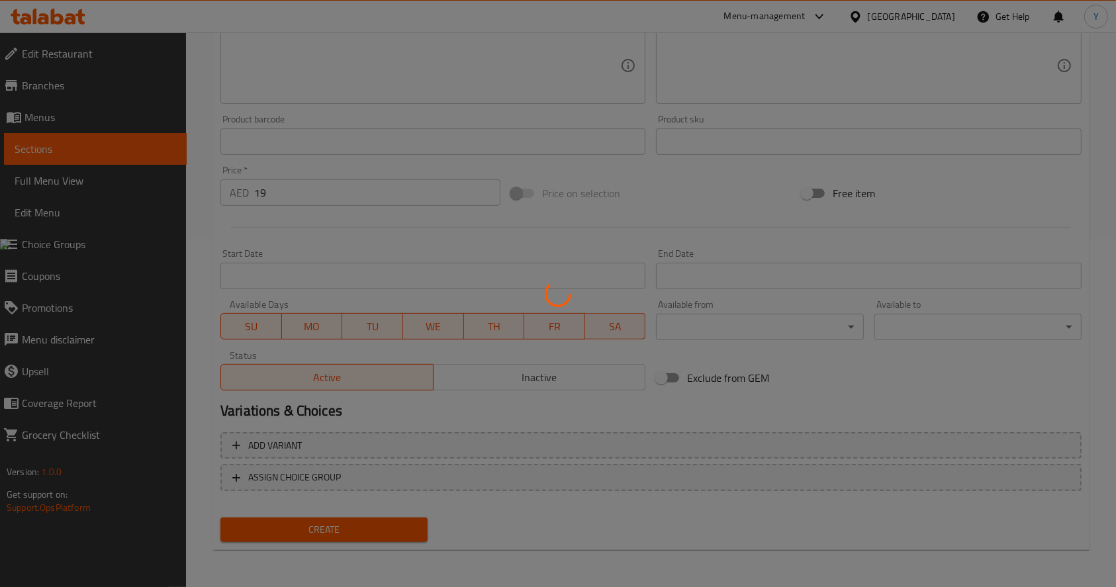
scroll to position [0, 0]
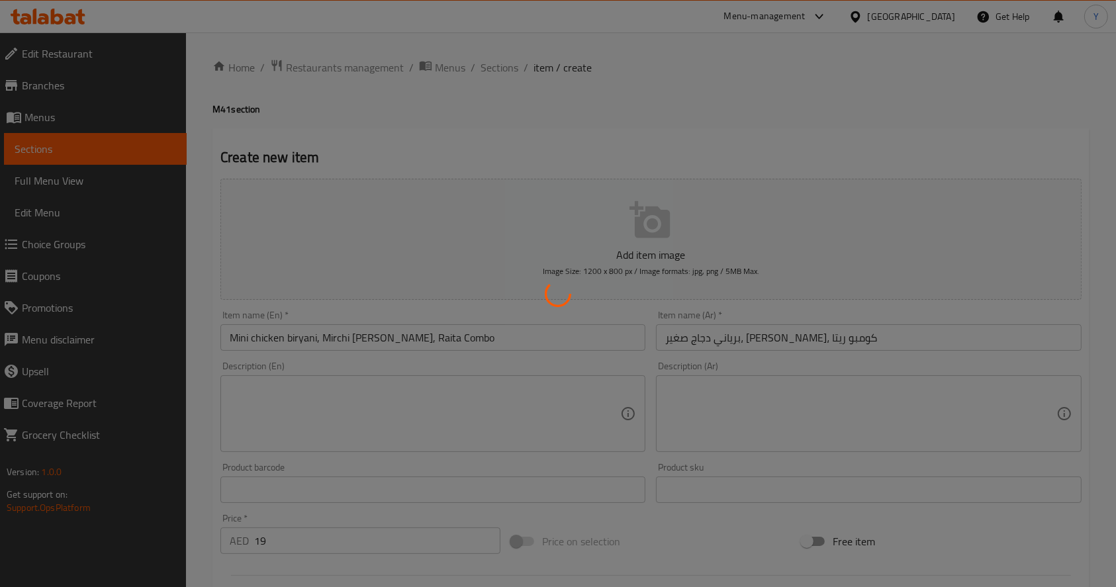
type input "0"
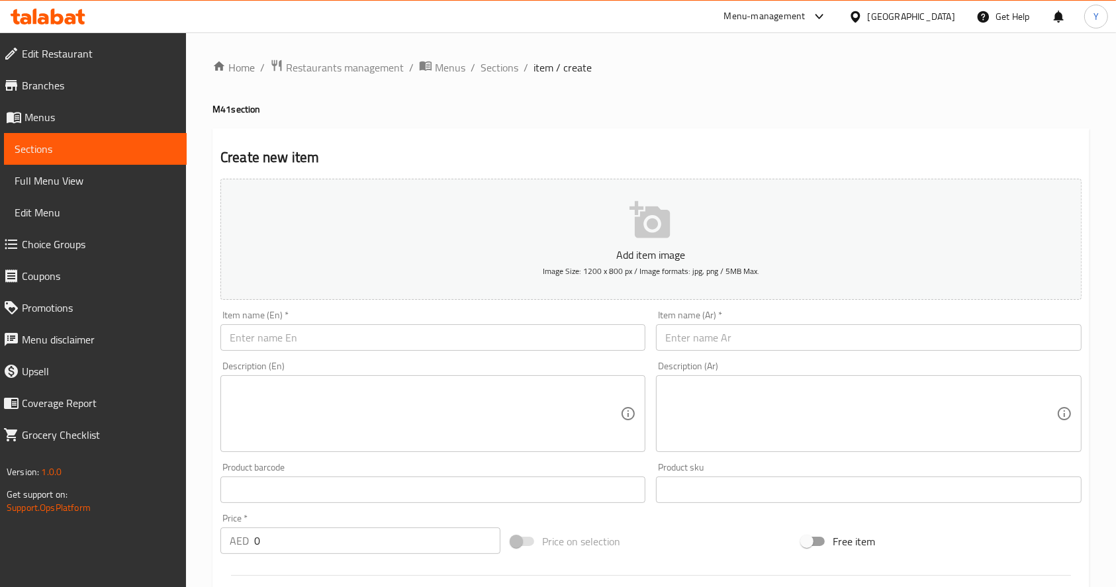
click at [785, 16] on div "Menu-management" at bounding box center [764, 17] width 81 height 16
click at [693, 178] on div "Restaurant-Management" at bounding box center [694, 177] width 104 height 15
